Goal: Find specific page/section: Find specific page/section

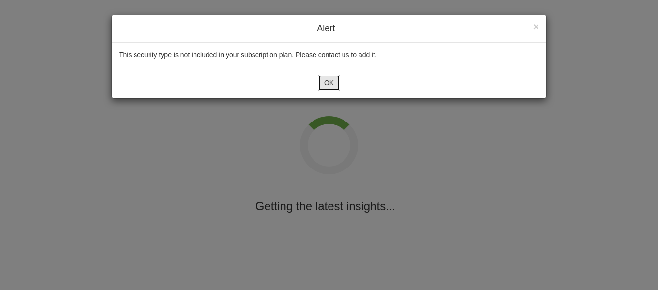
click at [335, 83] on button "OK" at bounding box center [329, 82] width 22 height 16
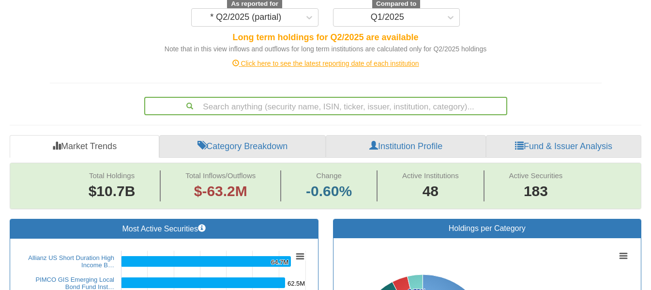
scroll to position [155, 0]
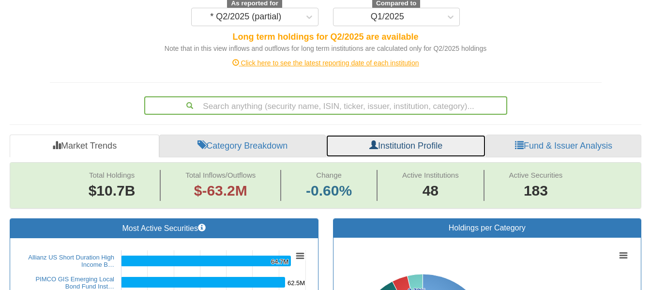
click at [443, 134] on link "Institution Profile" at bounding box center [406, 145] width 160 height 23
